Goal: Obtain resource: Download file/media

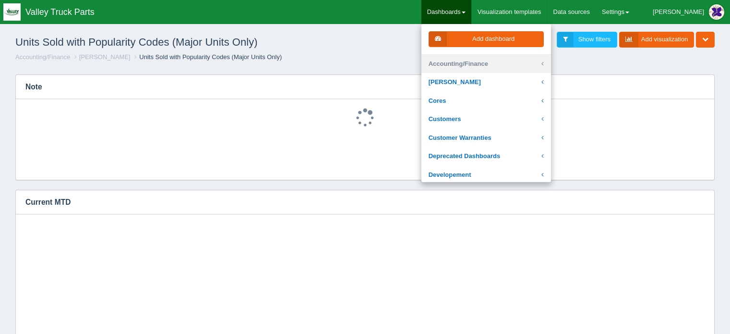
click at [480, 63] on link "Accounting/Finance" at bounding box center [486, 64] width 130 height 19
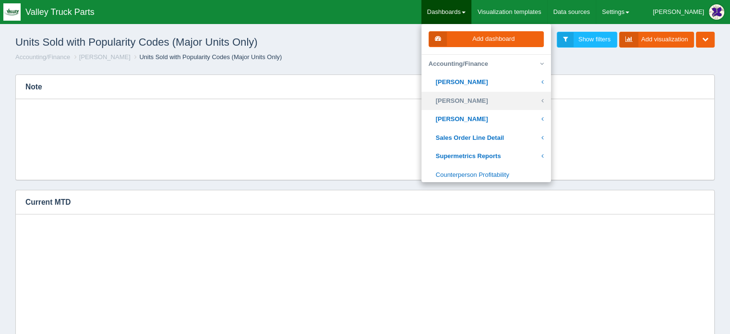
scroll to position [144, 0]
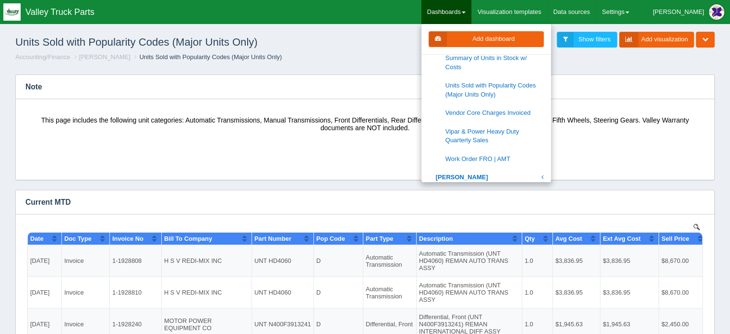
scroll to position [0, 0]
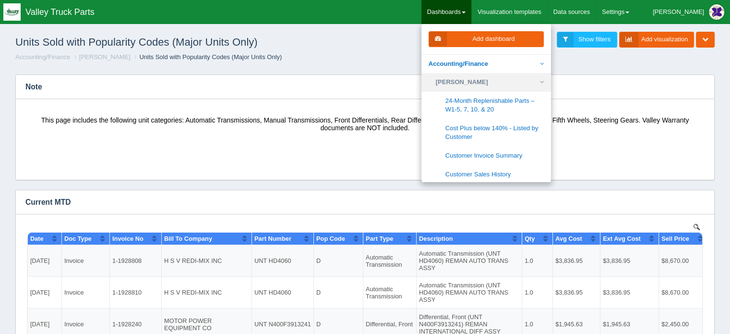
click at [544, 80] on icon at bounding box center [542, 82] width 4 height 9
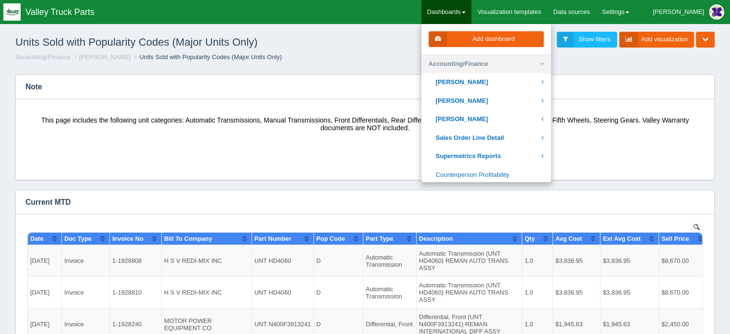
click at [544, 61] on icon at bounding box center [542, 64] width 4 height 9
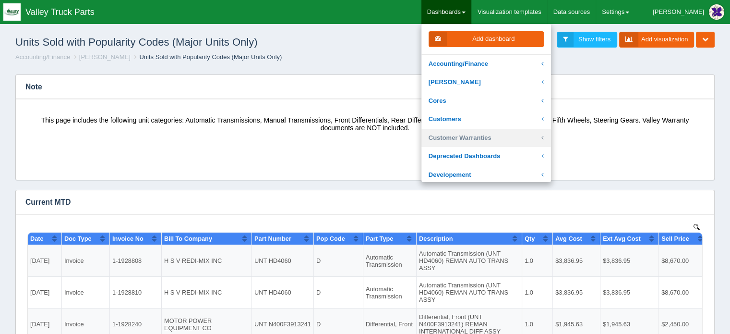
click at [490, 138] on link "Customer Warranties" at bounding box center [486, 138] width 130 height 19
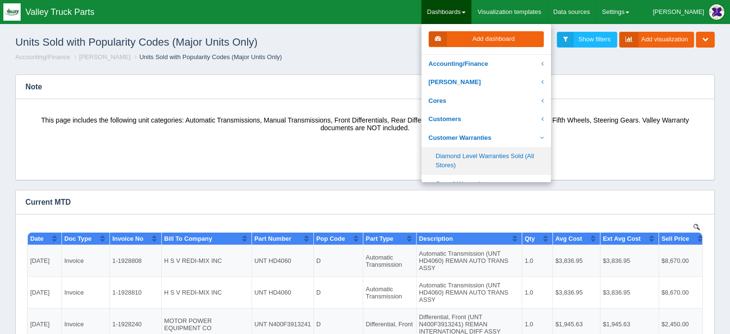
click at [478, 157] on link "Diamond Level Warranties Sold (All Stores)" at bounding box center [486, 160] width 130 height 27
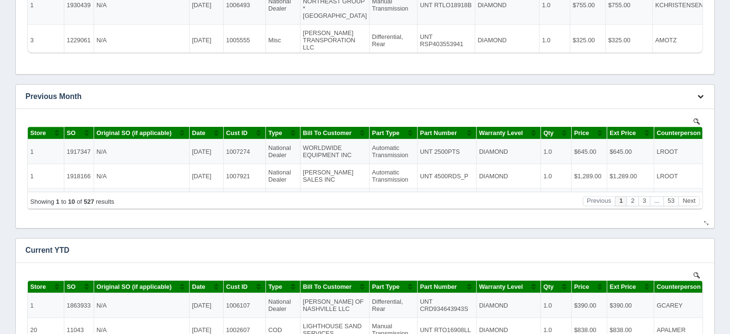
click at [702, 94] on icon "button" at bounding box center [700, 96] width 6 height 6
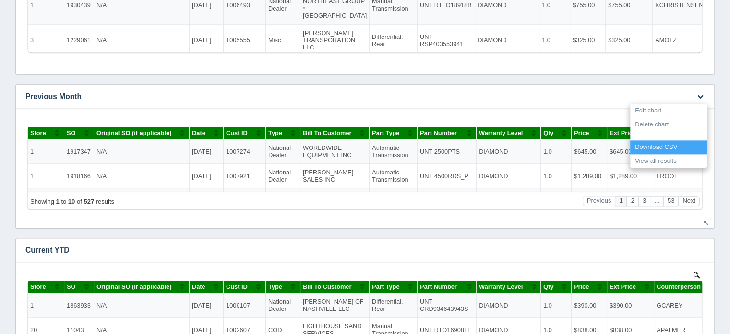
click at [658, 143] on link "Download CSV" at bounding box center [668, 147] width 77 height 14
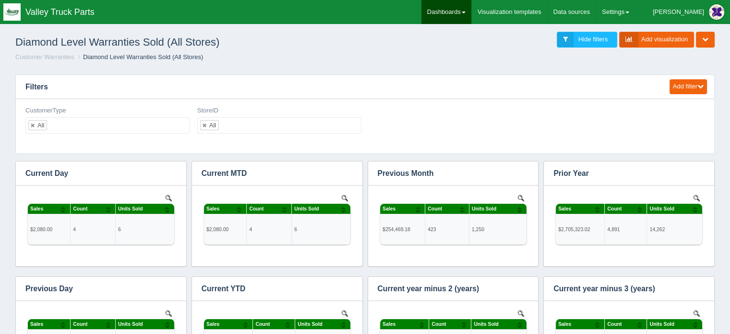
click at [471, 13] on link "Dashboards" at bounding box center [446, 12] width 50 height 24
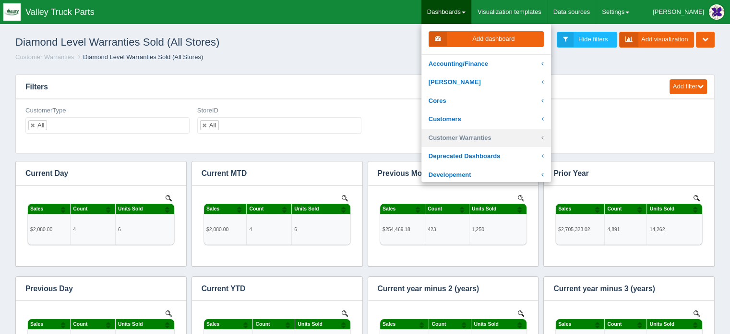
click at [499, 136] on link "Customer Warranties" at bounding box center [486, 138] width 130 height 19
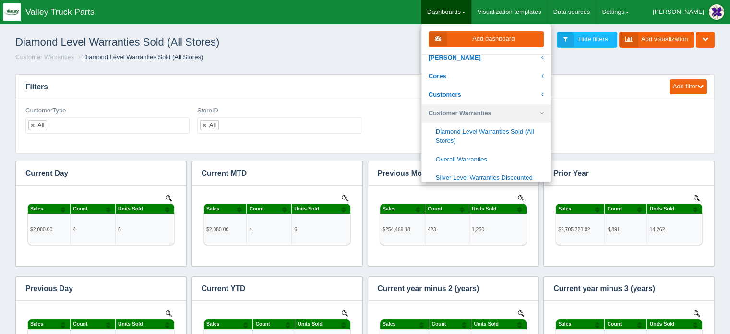
scroll to position [48, 0]
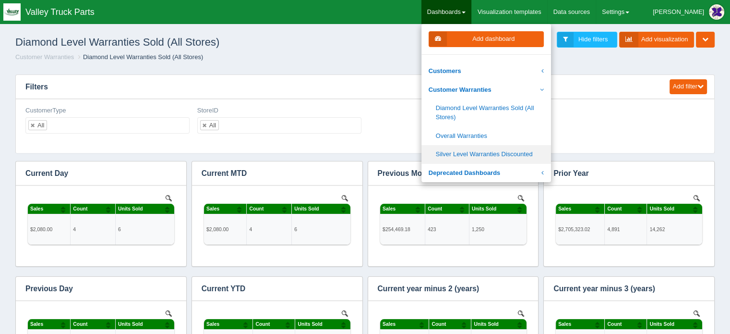
click at [490, 155] on link "Silver Level Warranties Discounted" at bounding box center [486, 154] width 130 height 19
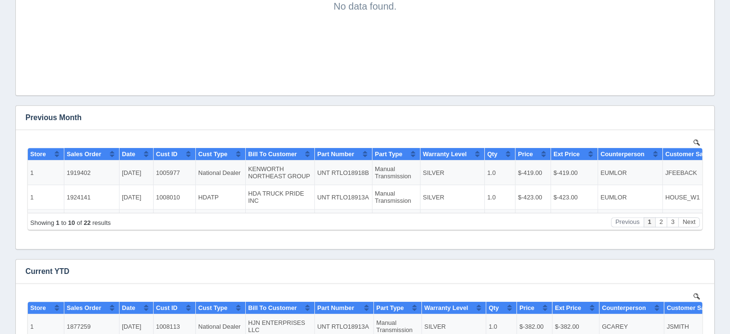
scroll to position [624, 0]
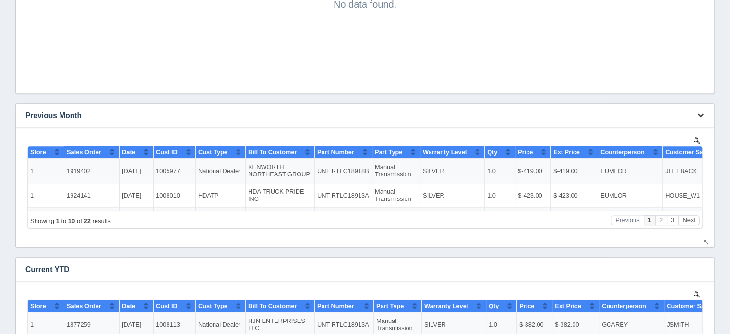
click at [700, 113] on icon "button" at bounding box center [700, 115] width 6 height 6
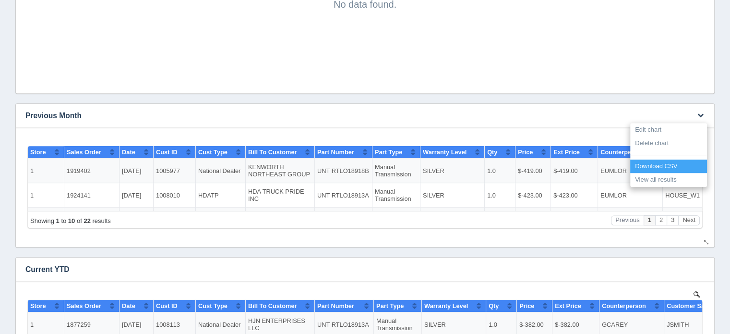
click at [651, 165] on link "Download CSV" at bounding box center [668, 166] width 77 height 14
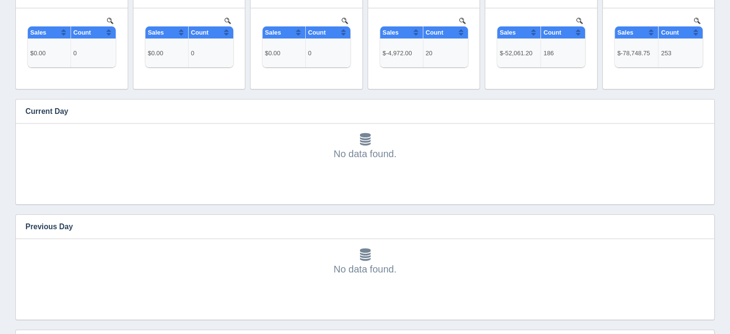
scroll to position [0, 0]
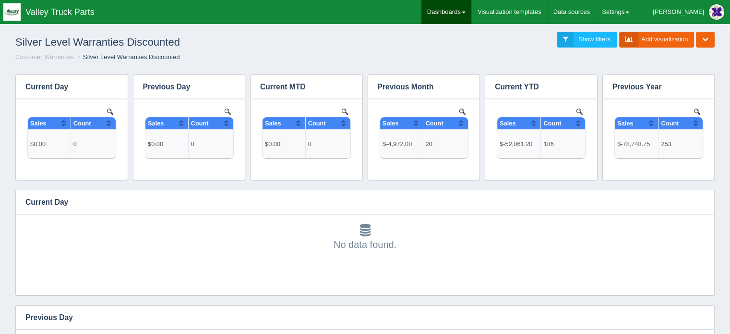
click at [470, 9] on link "Dashboards" at bounding box center [446, 12] width 50 height 24
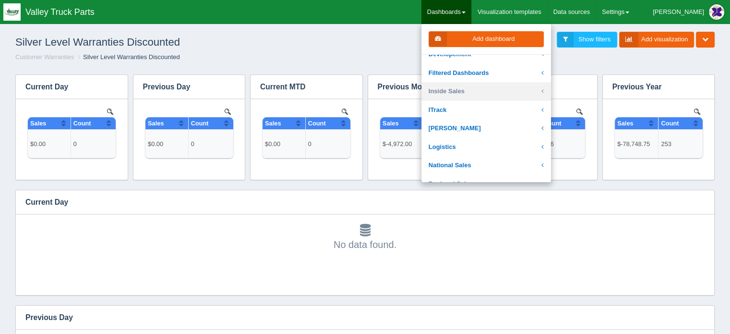
scroll to position [144, 0]
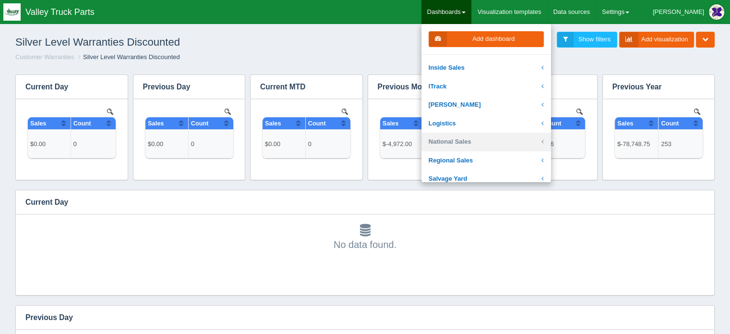
click at [480, 140] on link "National Sales" at bounding box center [486, 141] width 130 height 19
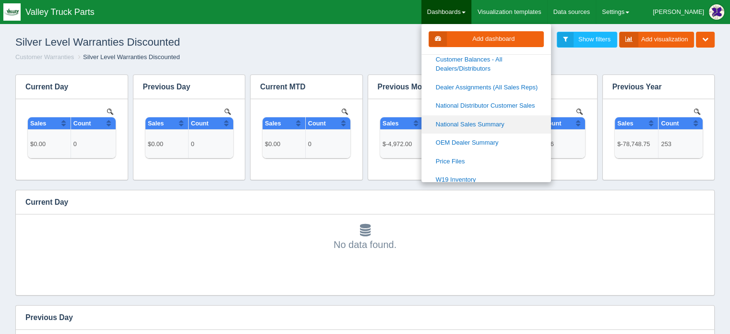
scroll to position [576, 0]
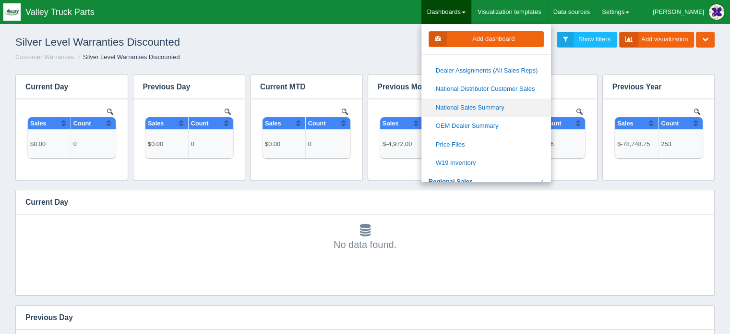
click at [495, 105] on link "National Sales Summary" at bounding box center [486, 107] width 130 height 19
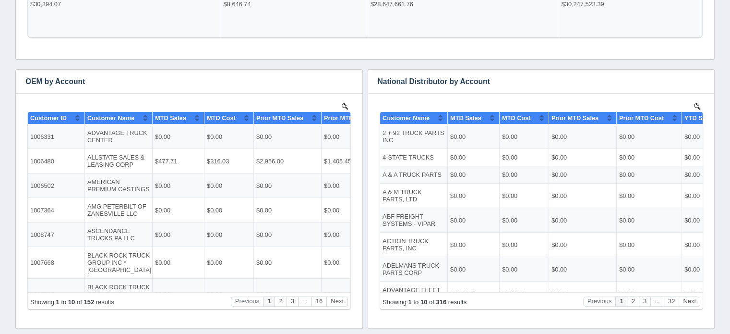
scroll to position [275, 0]
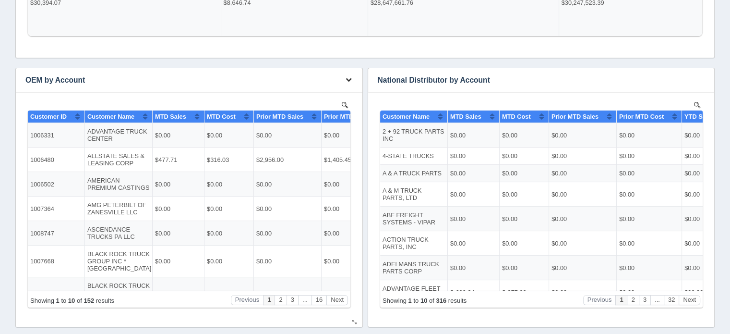
click at [347, 78] on icon "button" at bounding box center [349, 79] width 6 height 6
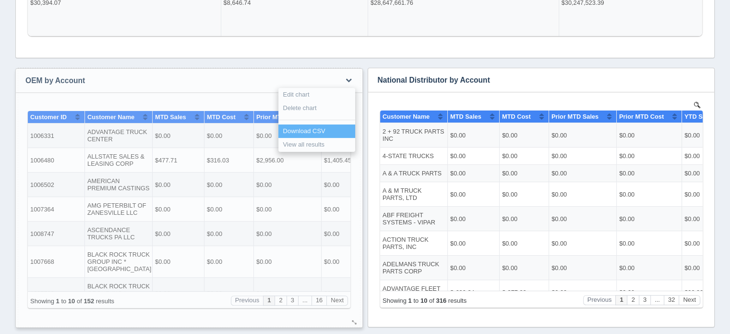
click at [310, 129] on link "Download CSV" at bounding box center [316, 131] width 77 height 14
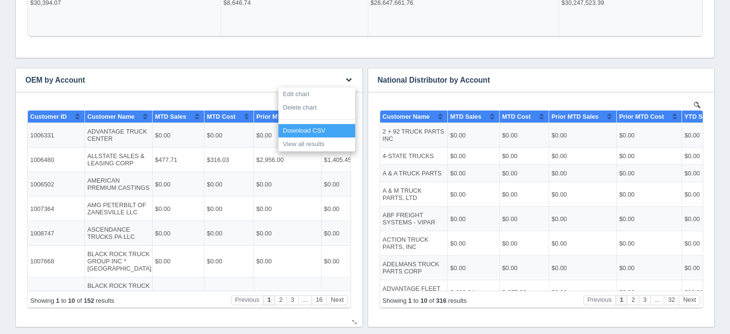
click at [304, 129] on link "Download CSV" at bounding box center [316, 131] width 77 height 14
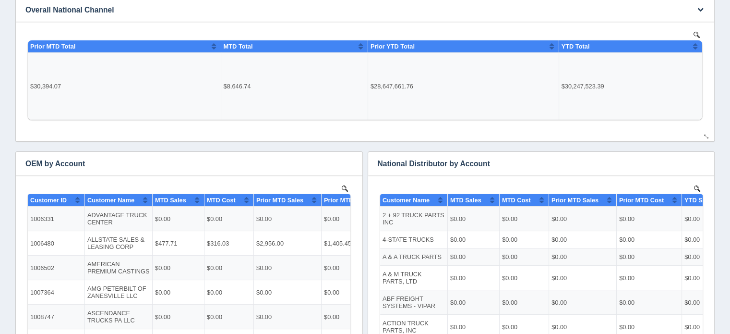
scroll to position [184, 0]
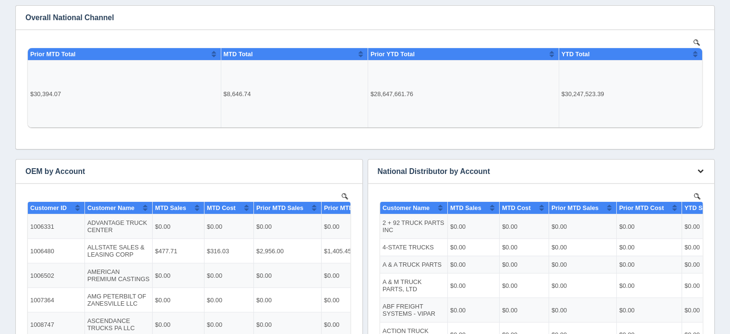
click at [700, 170] on icon "button" at bounding box center [700, 170] width 6 height 6
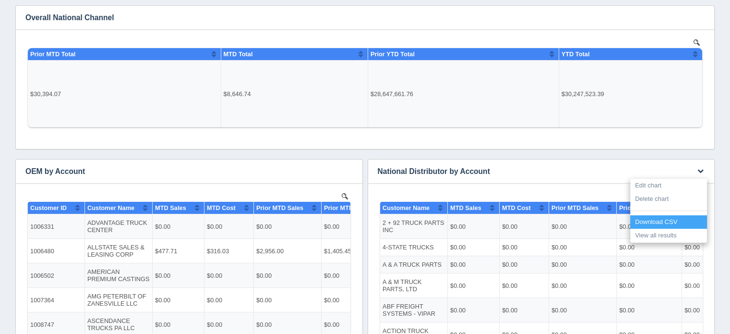
click at [650, 220] on link "Download CSV" at bounding box center [668, 222] width 77 height 14
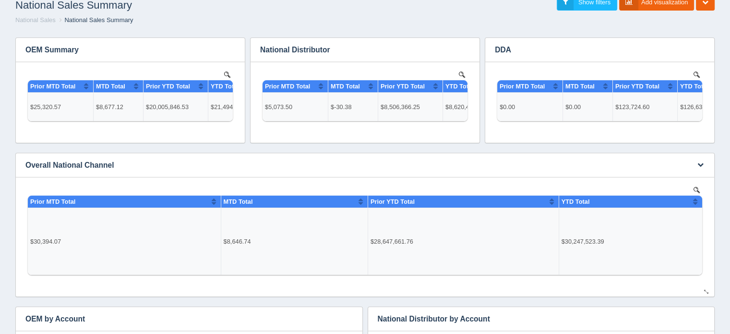
scroll to position [0, 0]
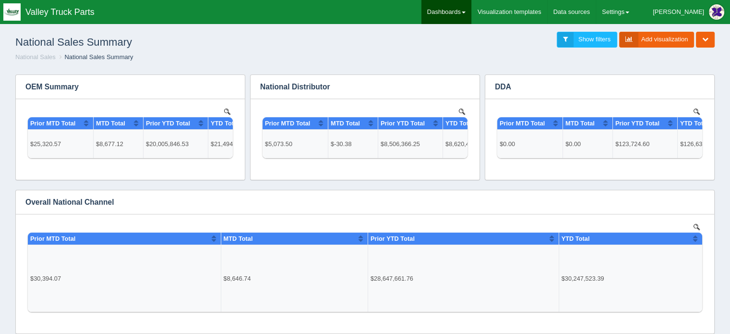
click at [470, 9] on link "Dashboards" at bounding box center [446, 12] width 50 height 24
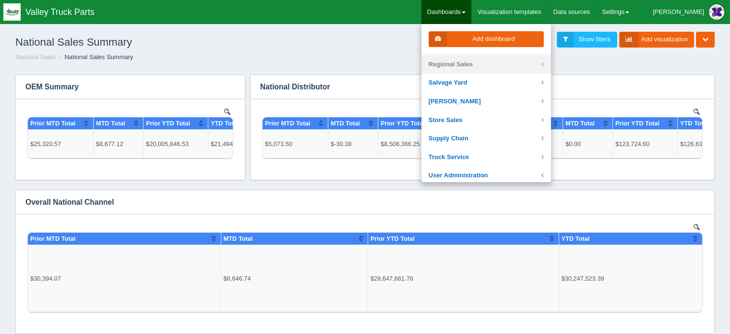
scroll to position [288, 0]
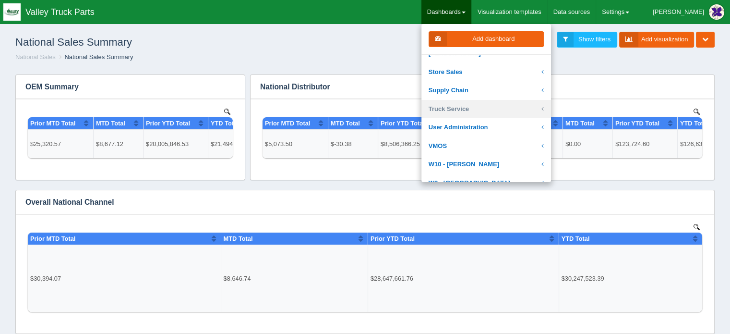
click at [484, 107] on link "Truck Service" at bounding box center [486, 109] width 130 height 19
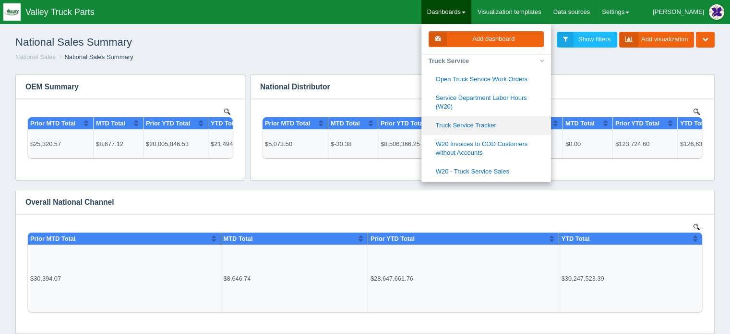
scroll to position [384, 0]
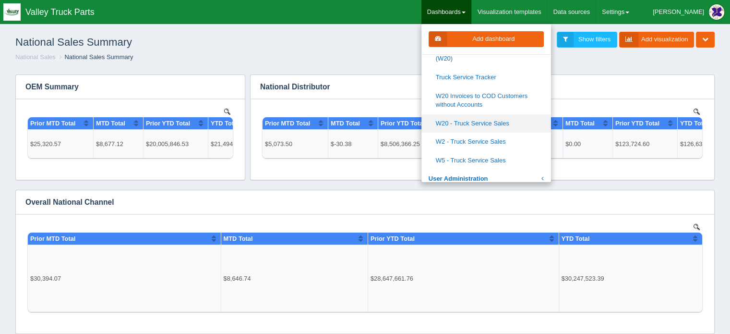
click at [502, 122] on link "W20 - Truck Service Sales" at bounding box center [486, 123] width 130 height 19
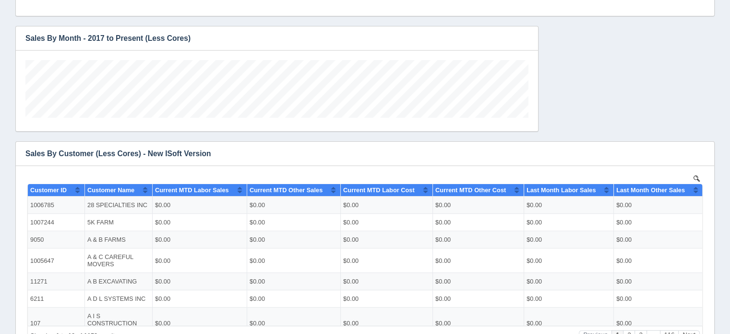
scroll to position [323, 0]
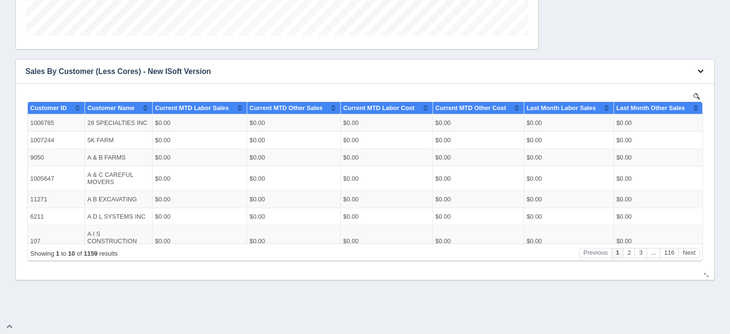
click at [701, 72] on icon "button" at bounding box center [700, 71] width 6 height 6
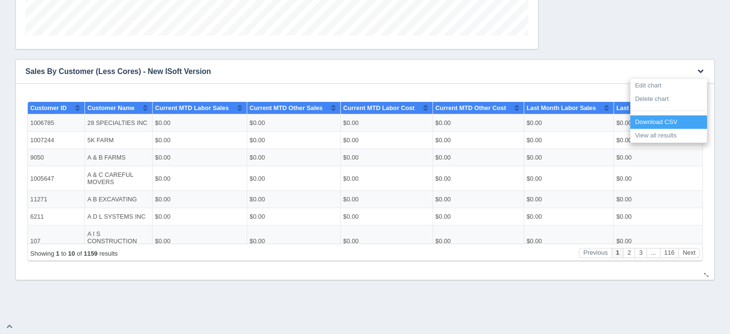
click at [665, 122] on link "Download CSV" at bounding box center [668, 122] width 77 height 14
